Goal: Obtain resource: Download file/media

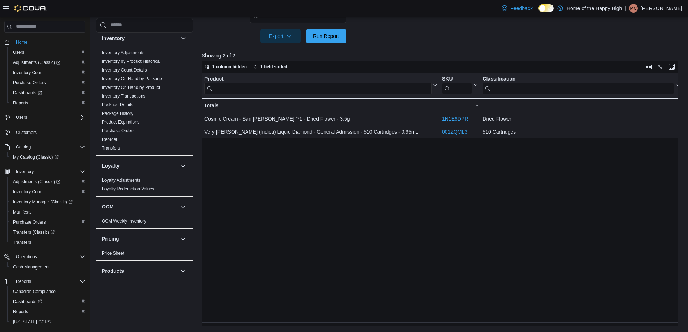
scroll to position [196, 0]
click at [153, 83] on link "Inventory On Hand by Package" at bounding box center [132, 82] width 60 height 5
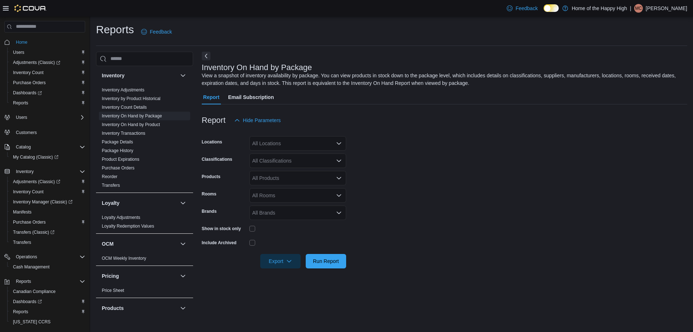
click at [291, 141] on div "All Locations" at bounding box center [297, 143] width 97 height 14
type input "***"
click at [298, 166] on span "Edmonton - White Oaks - Fire & Flower" at bounding box center [323, 165] width 88 height 7
drag, startPoint x: 400, startPoint y: 145, endPoint x: 340, endPoint y: 145, distance: 59.9
click at [378, 145] on form "Locations [GEOGRAPHIC_DATA] - [GEOGRAPHIC_DATA] - Fire & Flower Classifications…" at bounding box center [445, 197] width 486 height 141
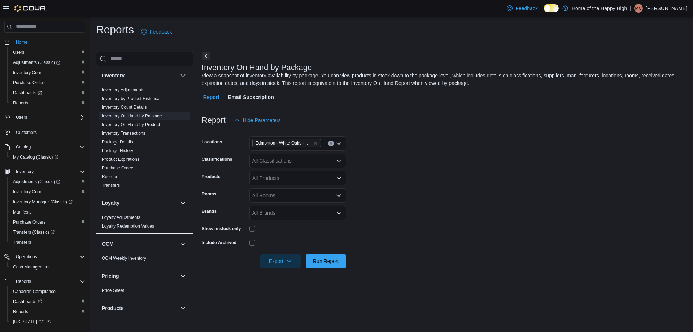
click at [281, 161] on div "All Classifications" at bounding box center [297, 160] width 97 height 14
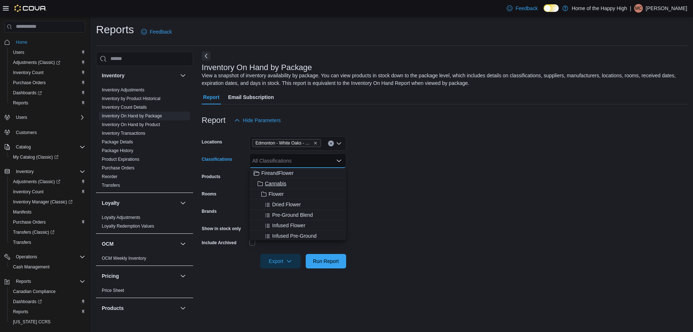
click at [278, 182] on span "Cannabis" at bounding box center [275, 183] width 21 height 7
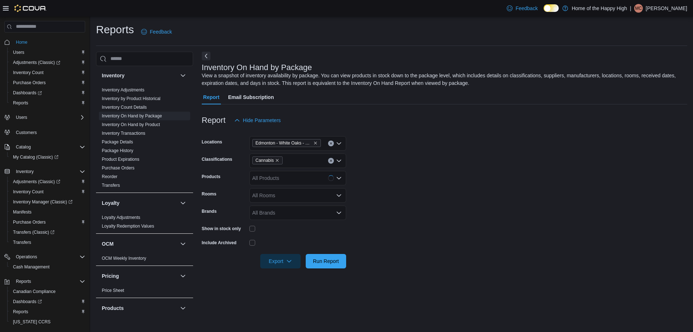
click at [421, 162] on form "Locations [GEOGRAPHIC_DATA] - [GEOGRAPHIC_DATA] - Fire & Flower Classifications…" at bounding box center [445, 197] width 486 height 141
click at [278, 200] on div "All Rooms" at bounding box center [297, 195] width 97 height 14
click at [421, 171] on form "Locations [GEOGRAPHIC_DATA] - [GEOGRAPHIC_DATA] - Fire & Flower Classifications…" at bounding box center [445, 197] width 486 height 141
click at [294, 258] on span "Export" at bounding box center [281, 260] width 32 height 14
click at [277, 270] on button "Export to Excel" at bounding box center [281, 275] width 41 height 14
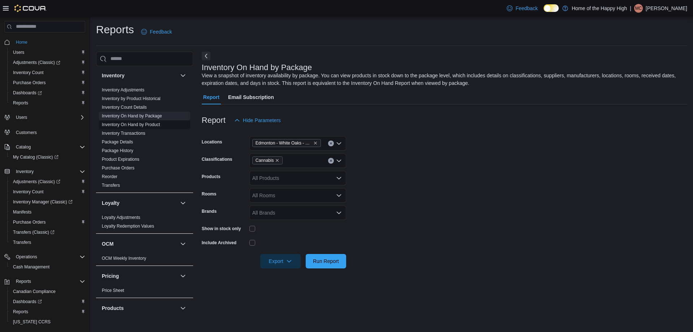
click at [140, 125] on link "Inventory On Hand by Product" at bounding box center [131, 124] width 58 height 5
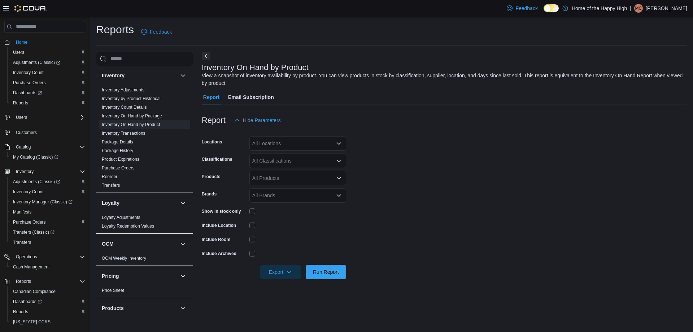
click at [300, 142] on div "All Locations" at bounding box center [297, 143] width 97 height 14
type input "**"
click at [300, 165] on span "Edmonton - White Oaks - Fire & Flower" at bounding box center [323, 165] width 88 height 7
click at [445, 152] on form "Locations [GEOGRAPHIC_DATA] - [GEOGRAPHIC_DATA] - Fire & Flower Classifications…" at bounding box center [445, 203] width 486 height 152
click at [322, 163] on div "All Classifications" at bounding box center [297, 160] width 97 height 14
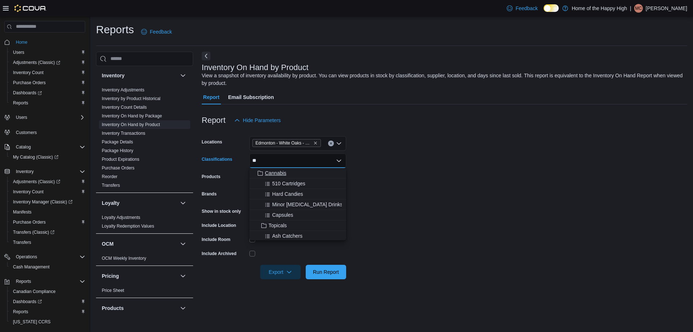
type input "**"
click at [270, 173] on span "Cannabis" at bounding box center [275, 172] width 21 height 7
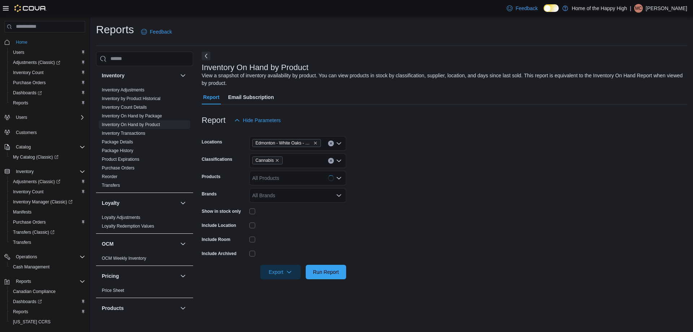
click at [400, 162] on form "Locations [GEOGRAPHIC_DATA] - [GEOGRAPHIC_DATA] - Fire & Flower Classifications…" at bounding box center [445, 203] width 486 height 152
click at [279, 266] on span "Export" at bounding box center [281, 271] width 32 height 14
click at [275, 282] on button "Export to Excel" at bounding box center [281, 286] width 41 height 14
